Goal: Task Accomplishment & Management: Use online tool/utility

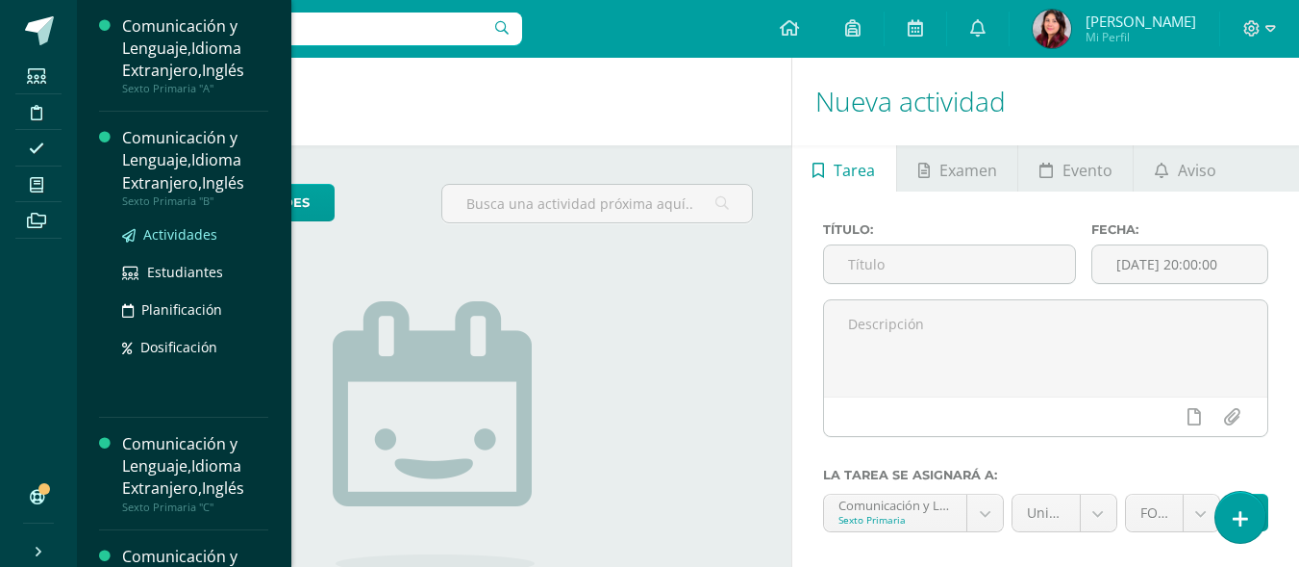
click at [149, 228] on span "Actividades" at bounding box center [180, 234] width 74 height 18
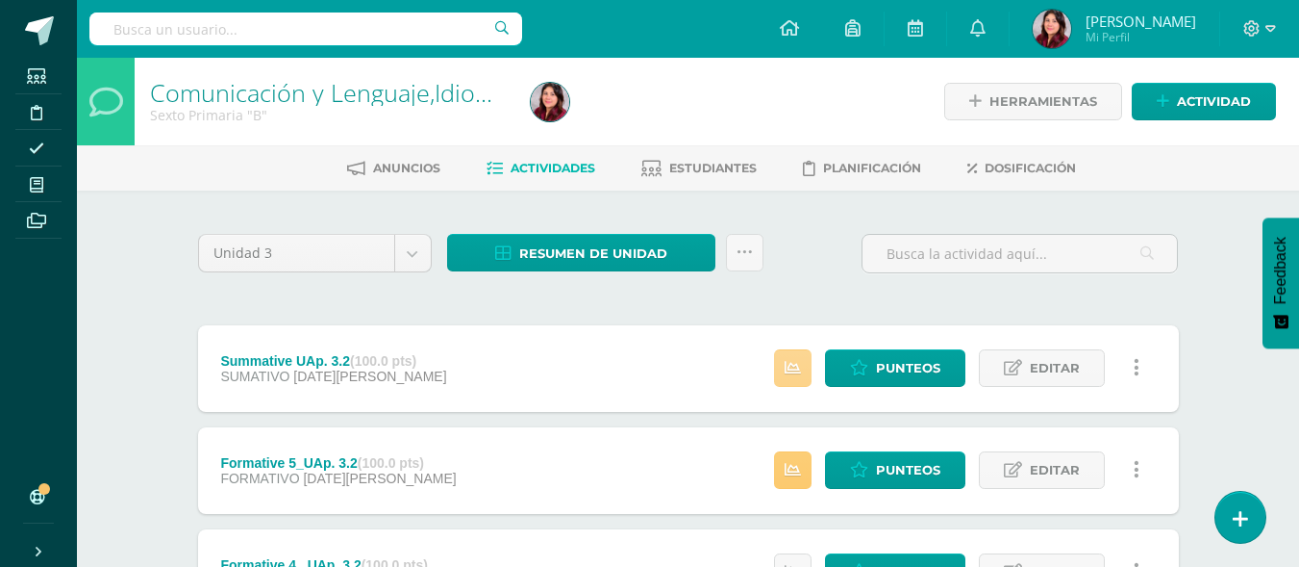
click at [794, 365] on icon at bounding box center [793, 368] width 16 height 16
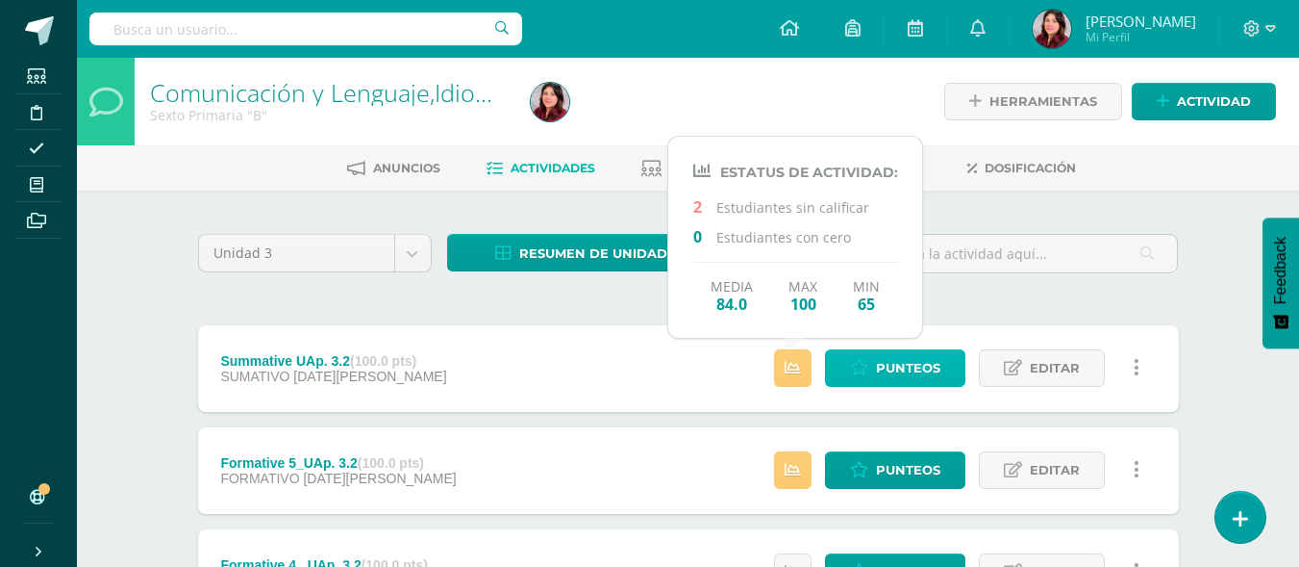
click at [873, 359] on link "Punteos" at bounding box center [895, 368] width 140 height 38
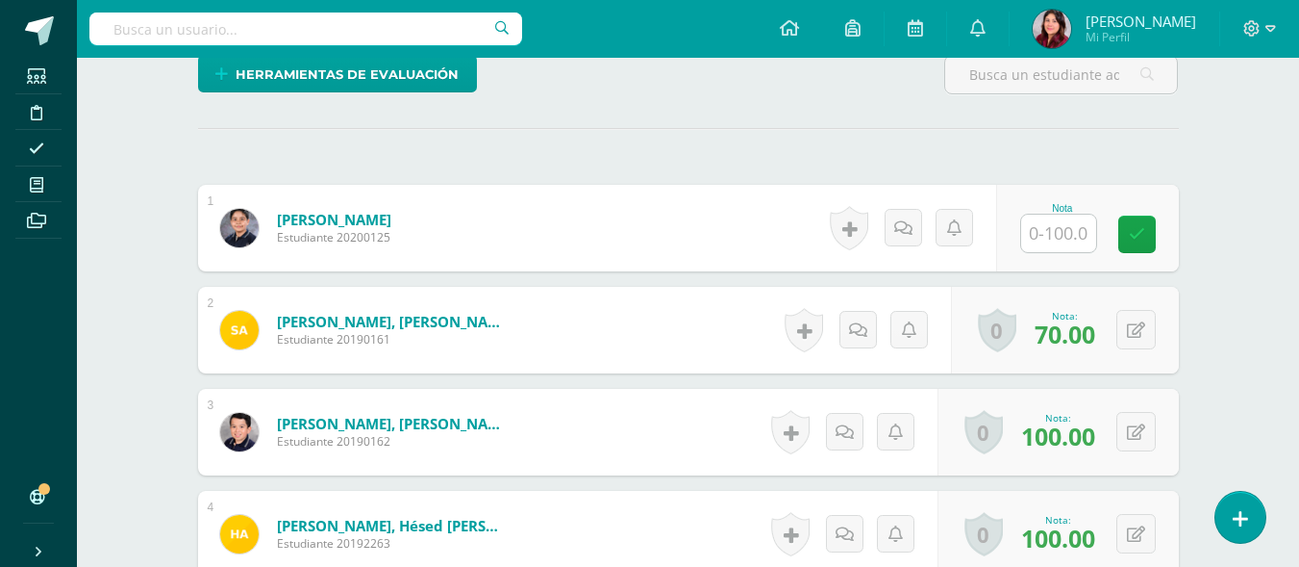
scroll to position [417, 0]
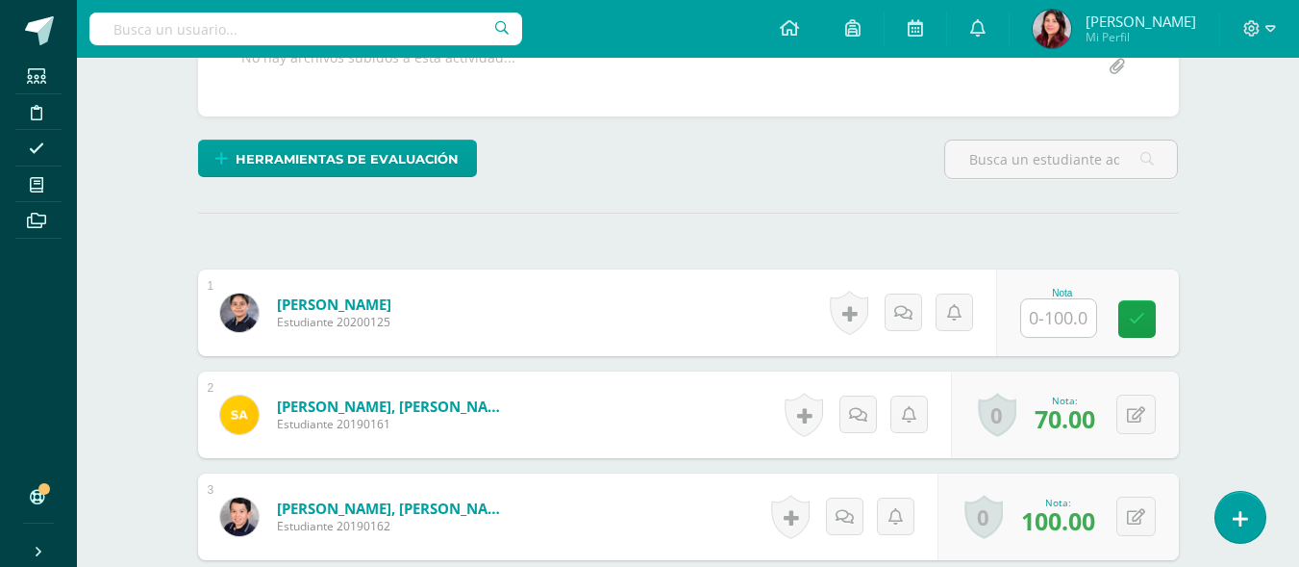
click at [1054, 312] on input "text" at bounding box center [1059, 318] width 75 height 38
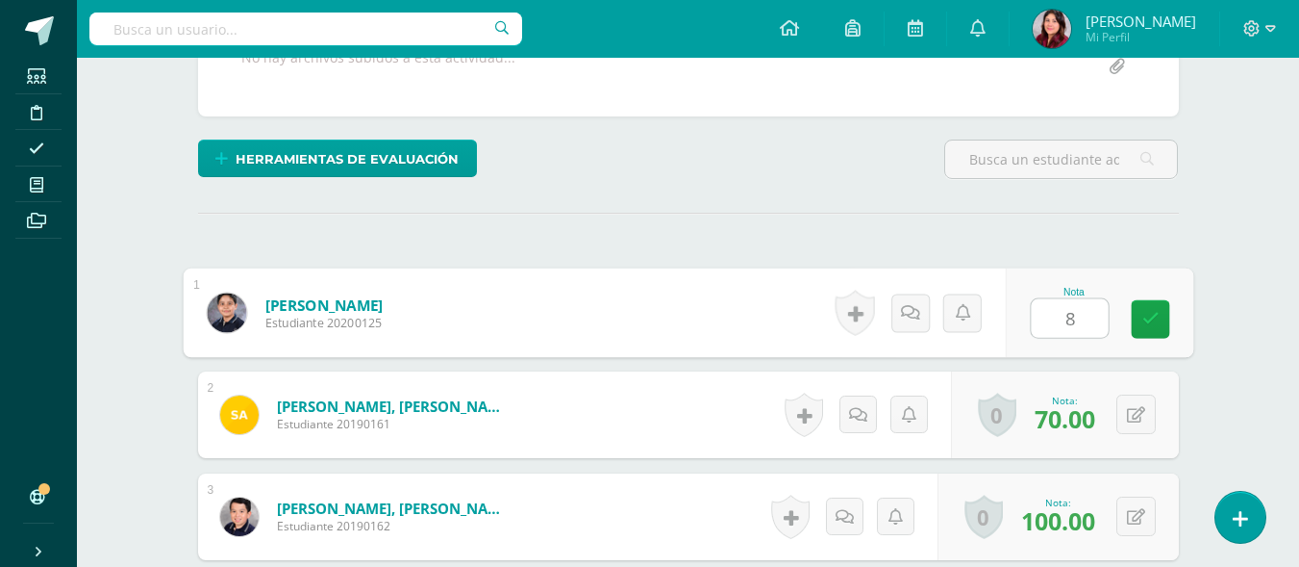
type input "85"
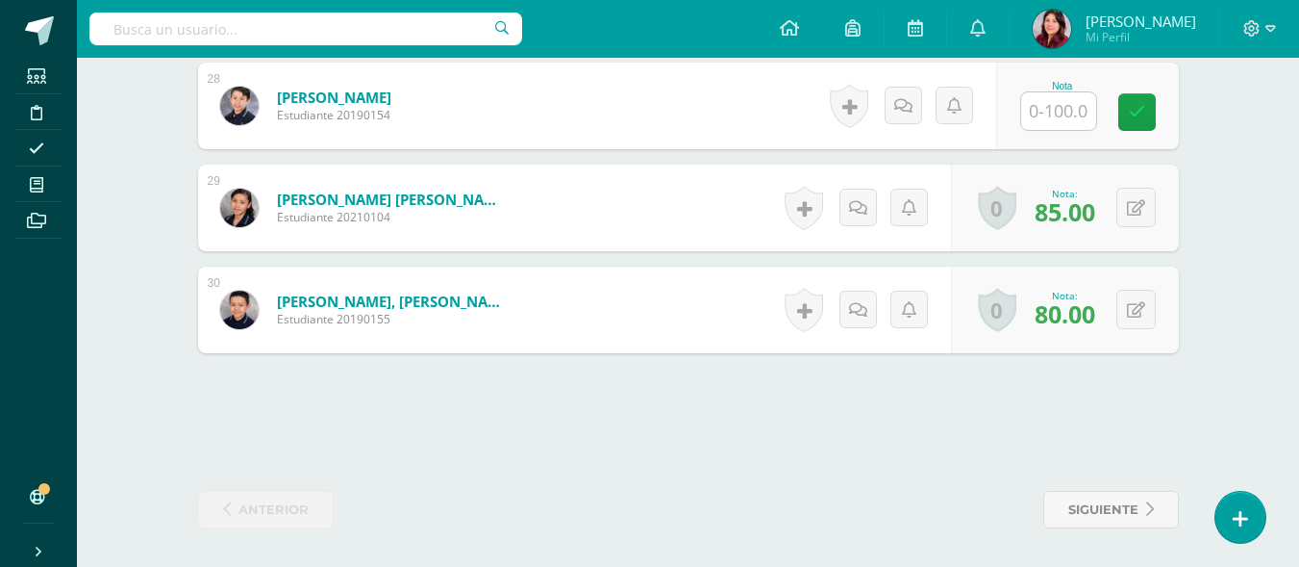
scroll to position [3185, 0]
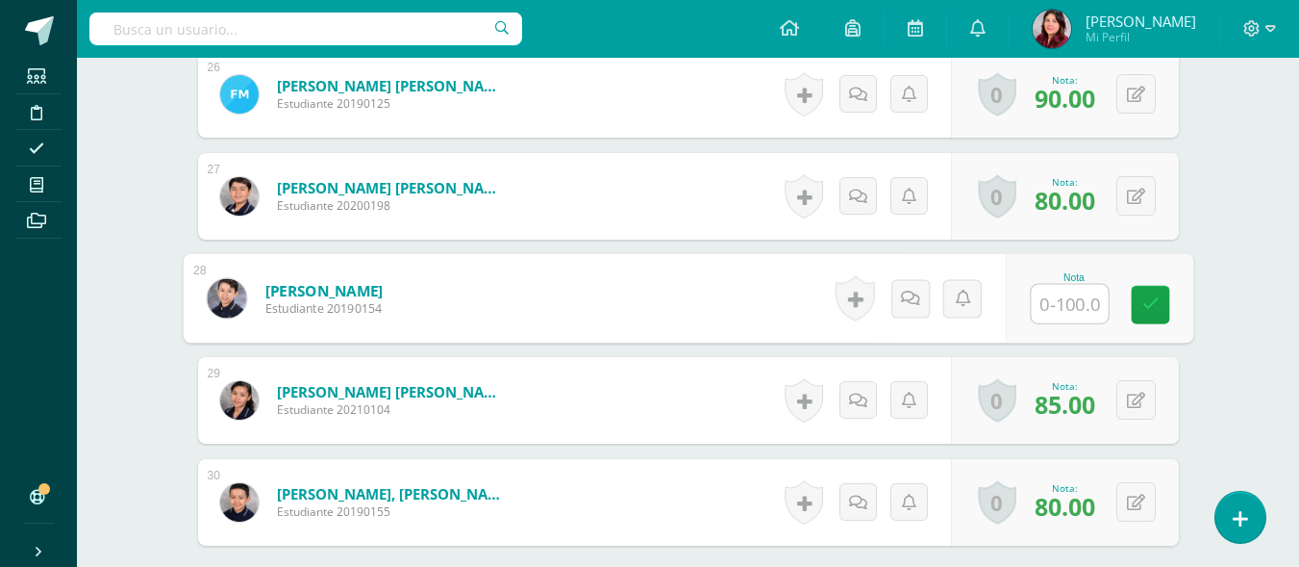
click at [1054, 300] on input "text" at bounding box center [1069, 304] width 77 height 38
type input "95"
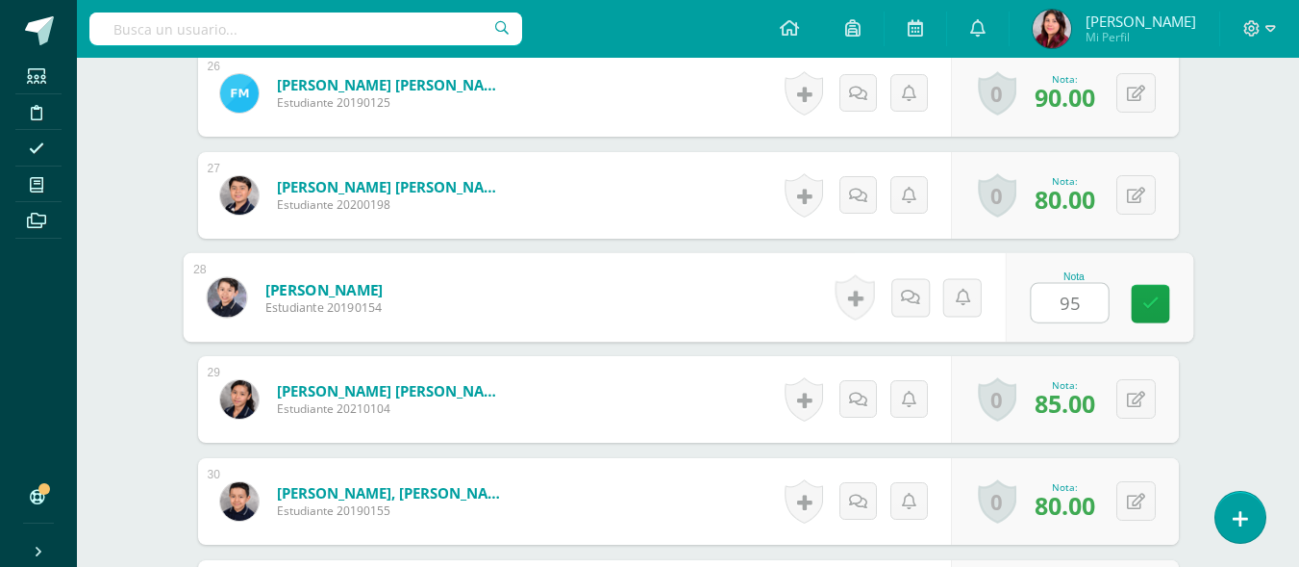
scroll to position [3187, 0]
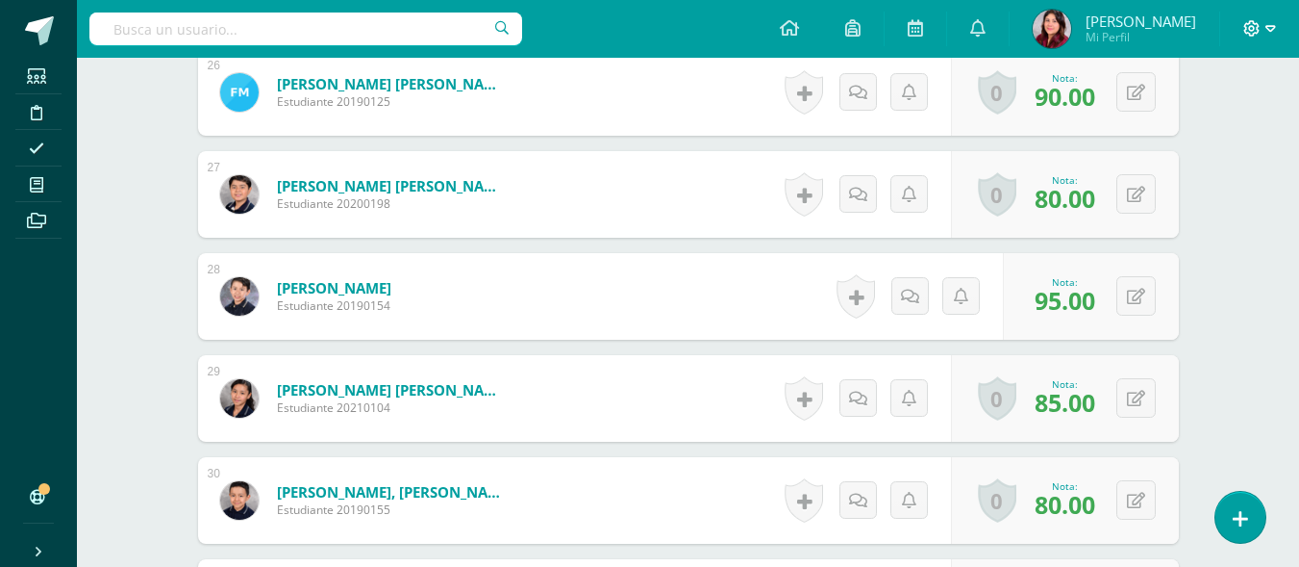
click at [1254, 30] on icon at bounding box center [1253, 28] width 16 height 16
click at [1232, 128] on span "Cerrar sesión" at bounding box center [1210, 131] width 87 height 18
